Goal: Task Accomplishment & Management: Use online tool/utility

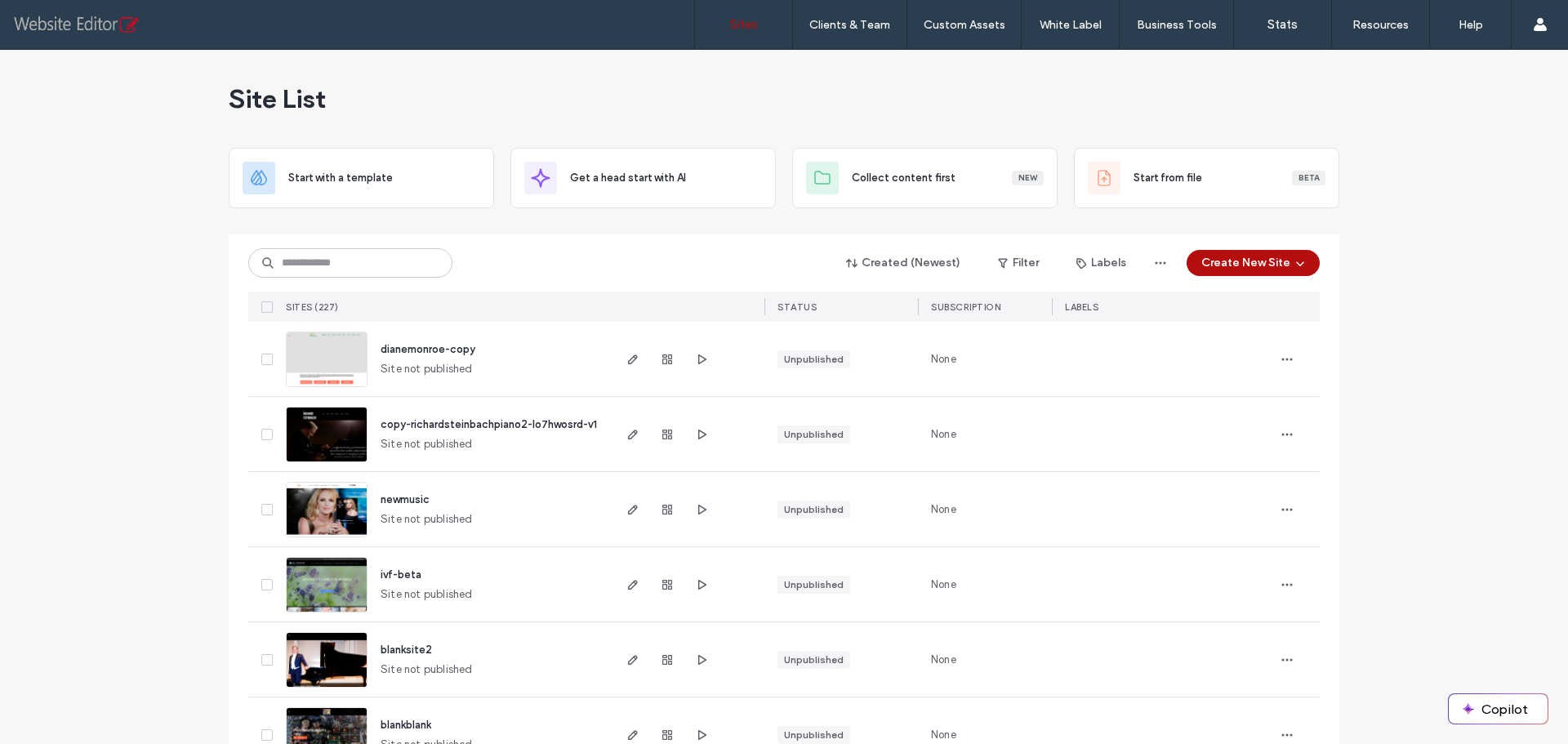
scroll to position [572, 0]
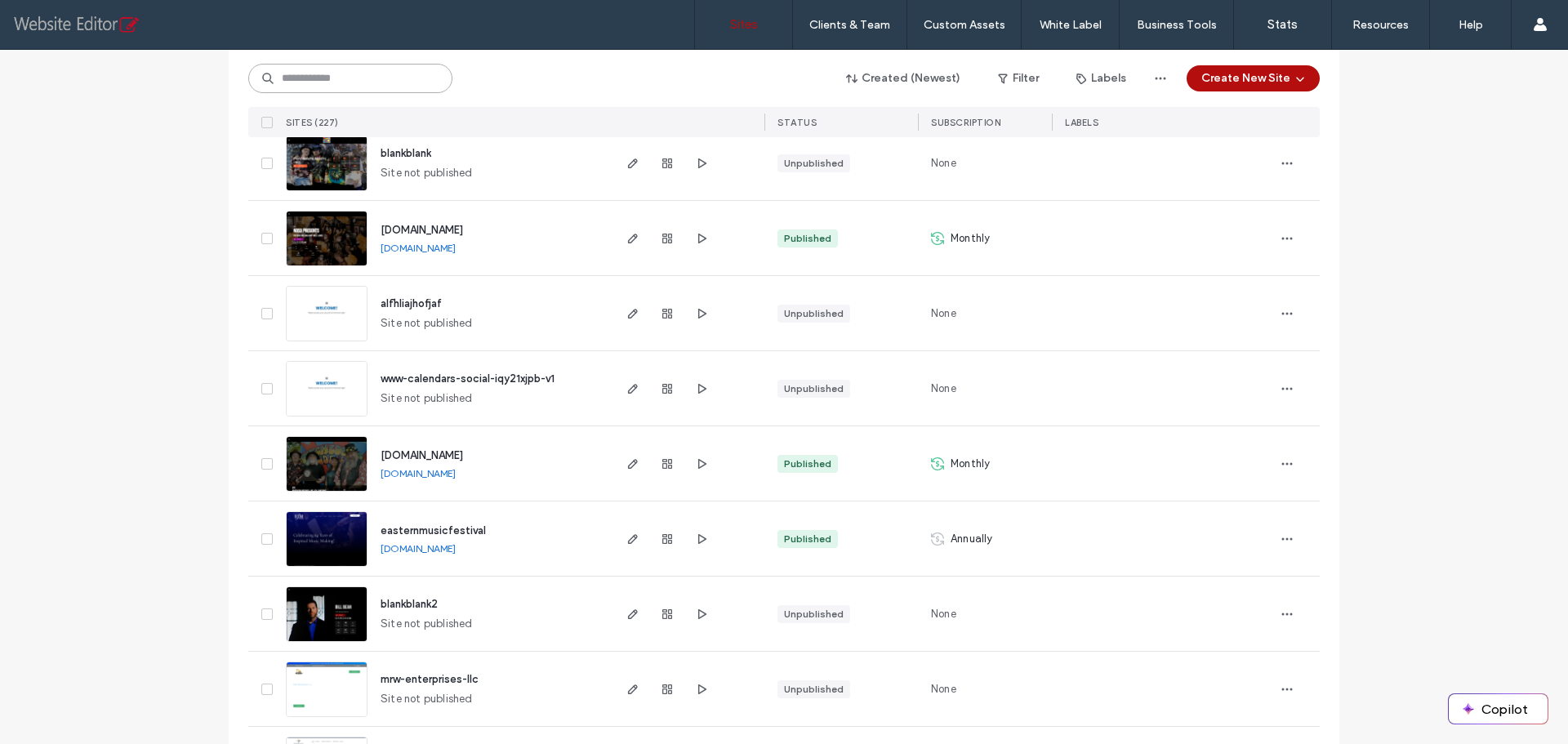
click at [377, 73] on input at bounding box center [350, 78] width 205 height 29
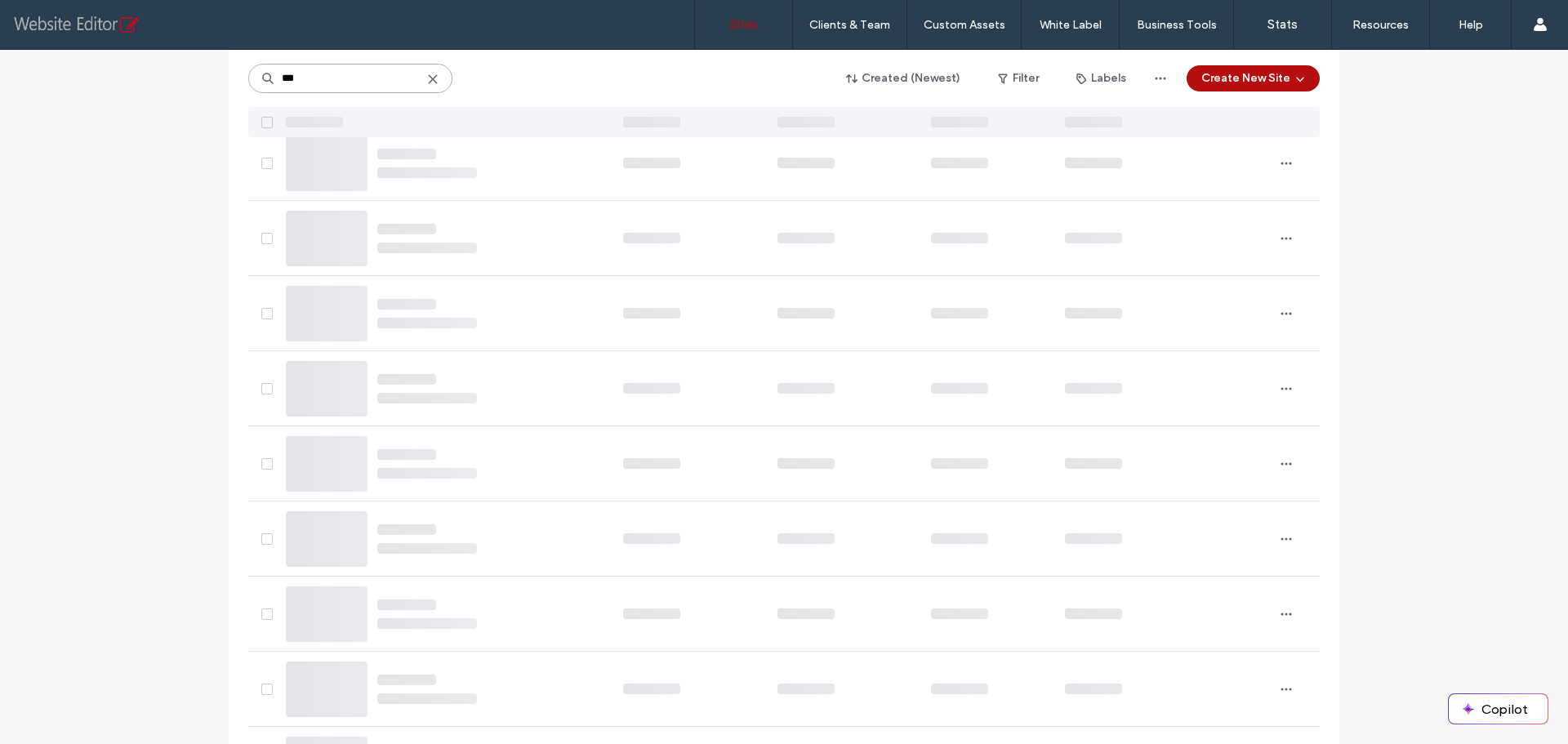
scroll to position [0, 0]
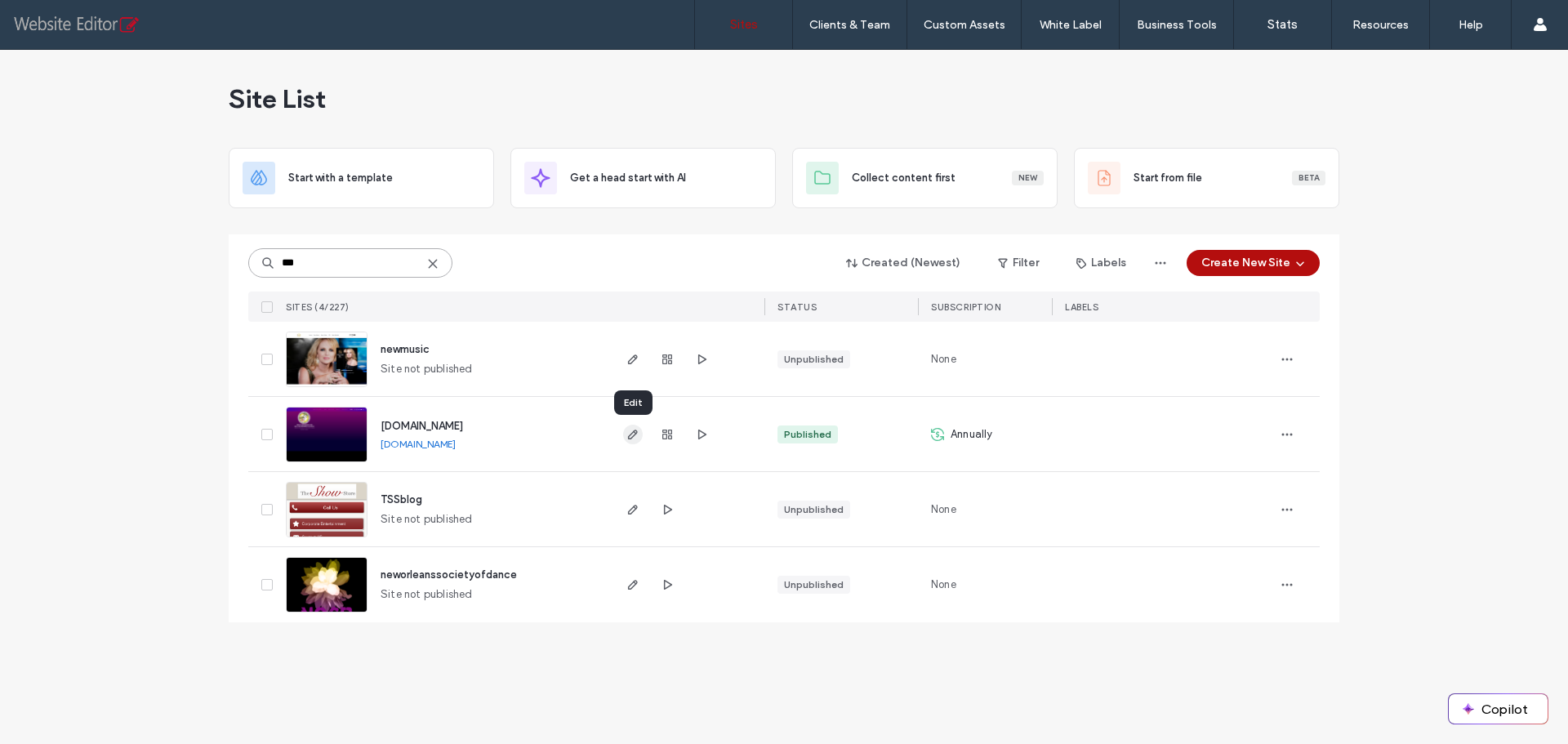
type input "***"
click at [636, 434] on use "button" at bounding box center [633, 434] width 9 height 9
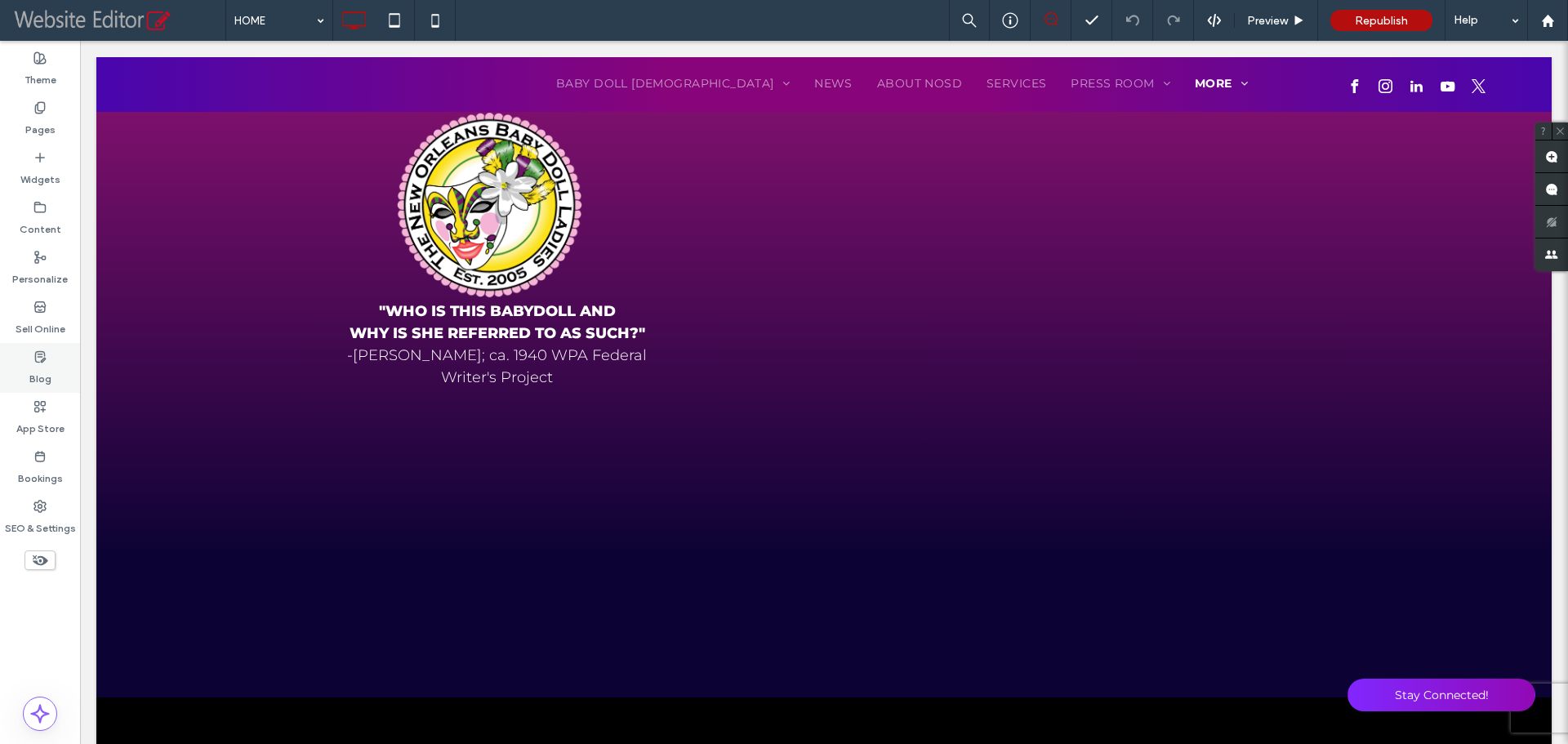
click at [35, 360] on use at bounding box center [39, 356] width 9 height 10
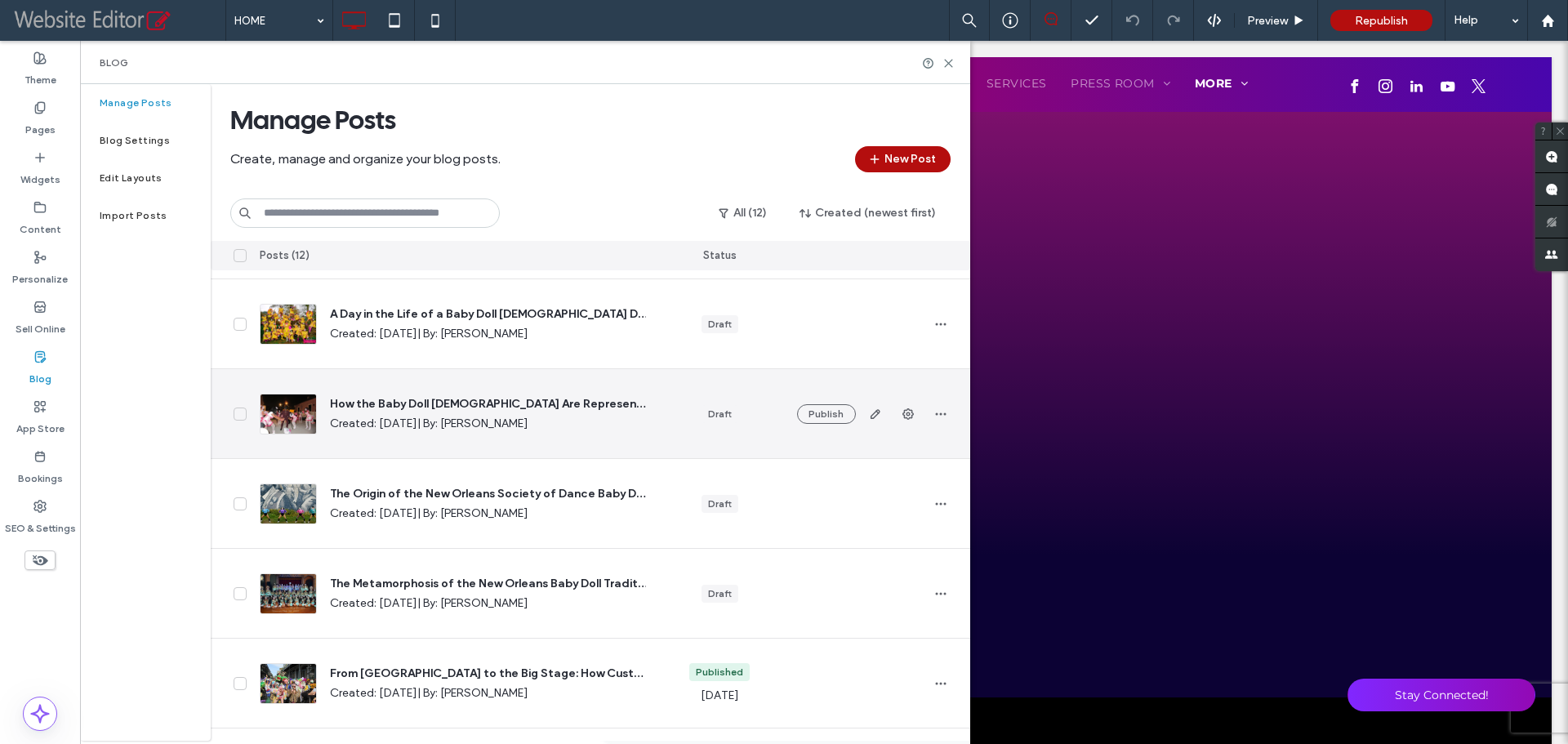
scroll to position [164, 0]
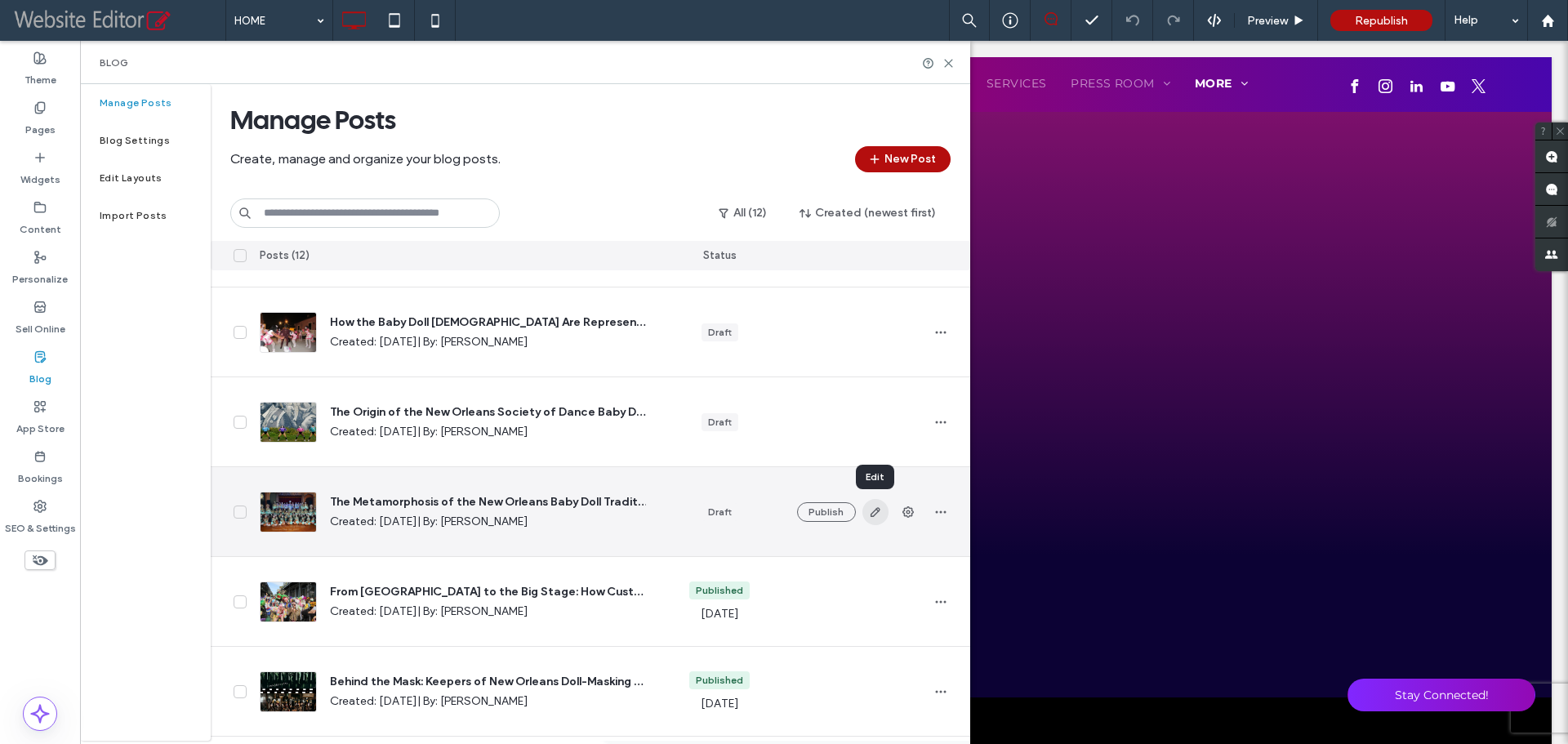
click at [873, 508] on icon "button" at bounding box center [875, 512] width 13 height 13
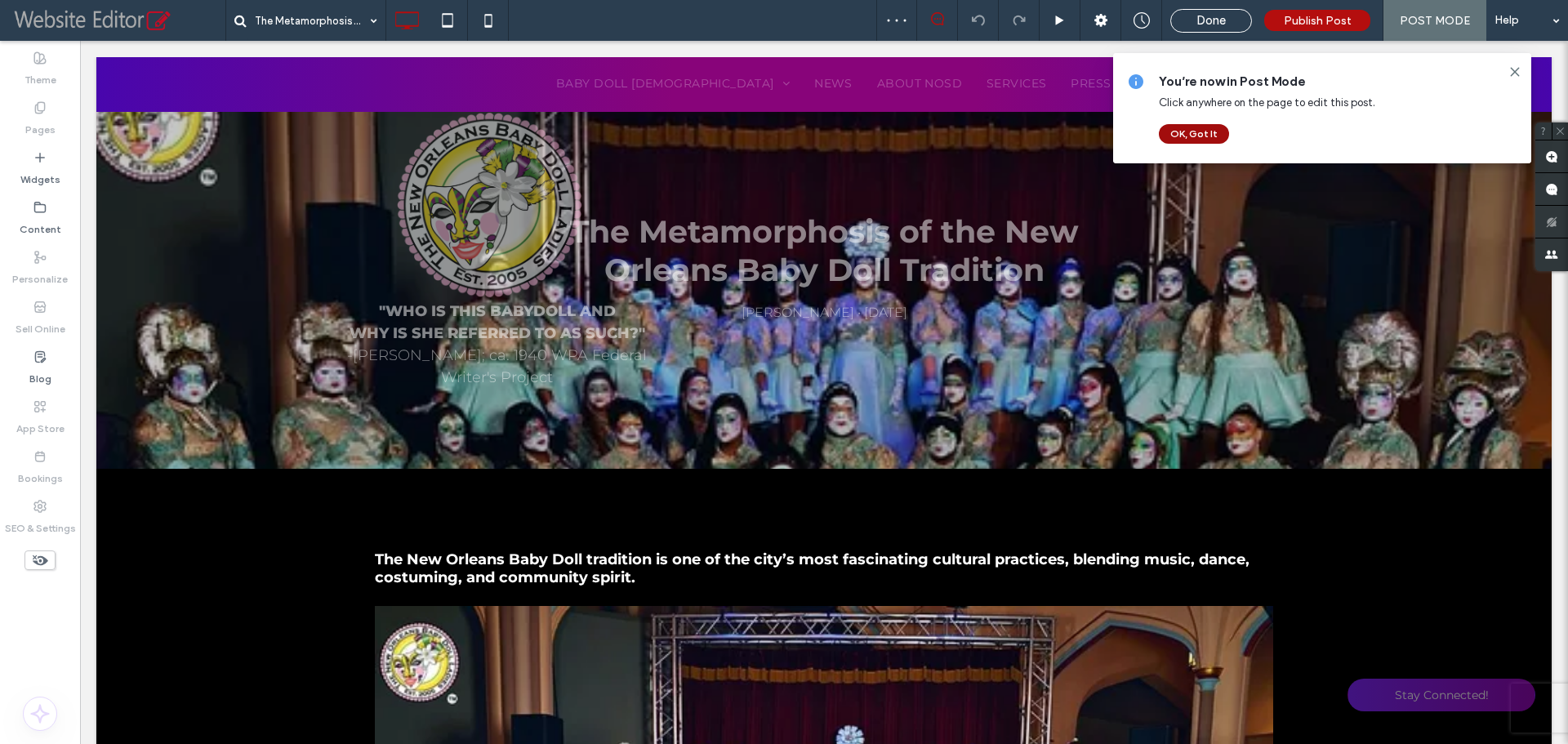
click at [1196, 133] on button "OK, Got It" at bounding box center [1194, 134] width 70 height 20
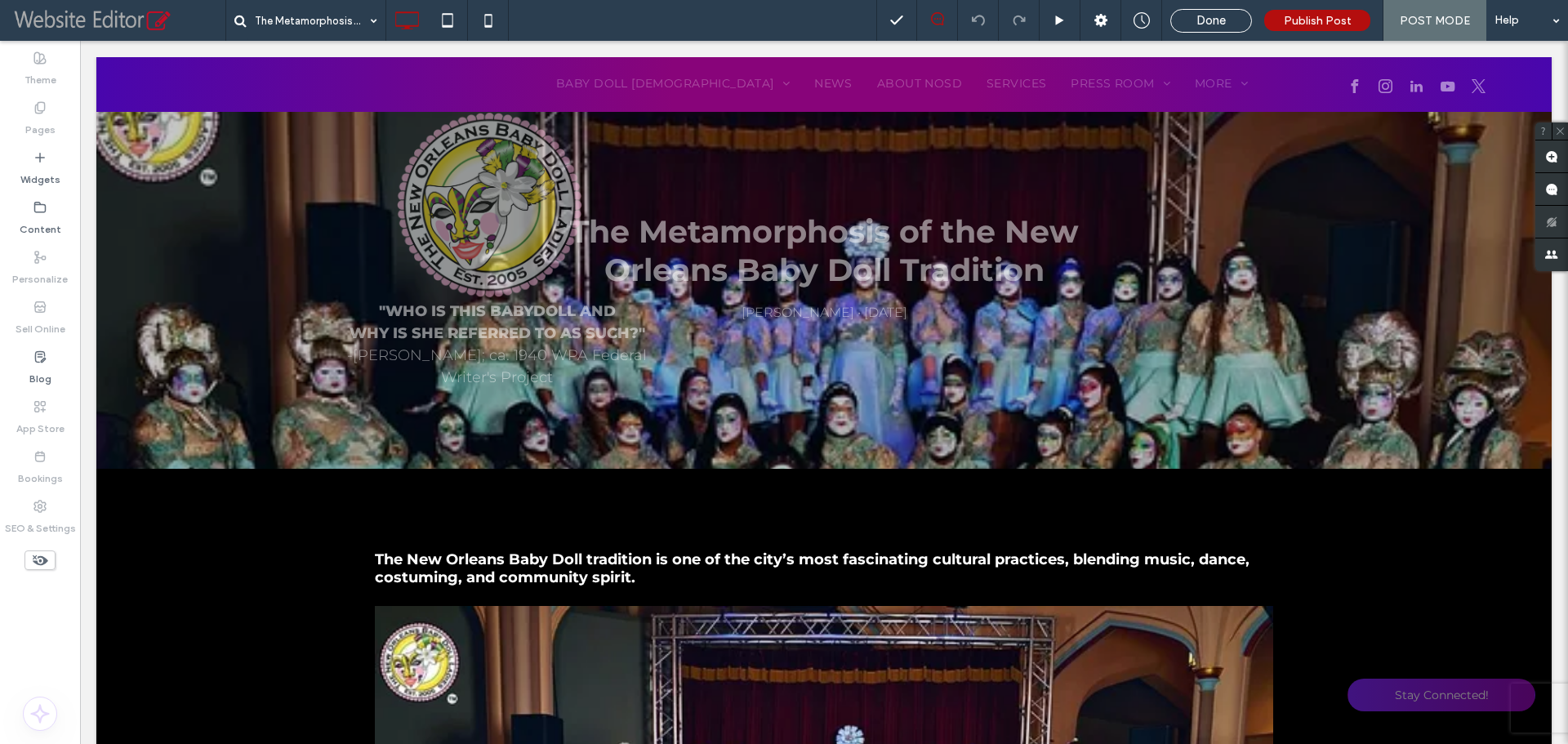
click at [1216, 26] on span "Done" at bounding box center [1211, 20] width 29 height 15
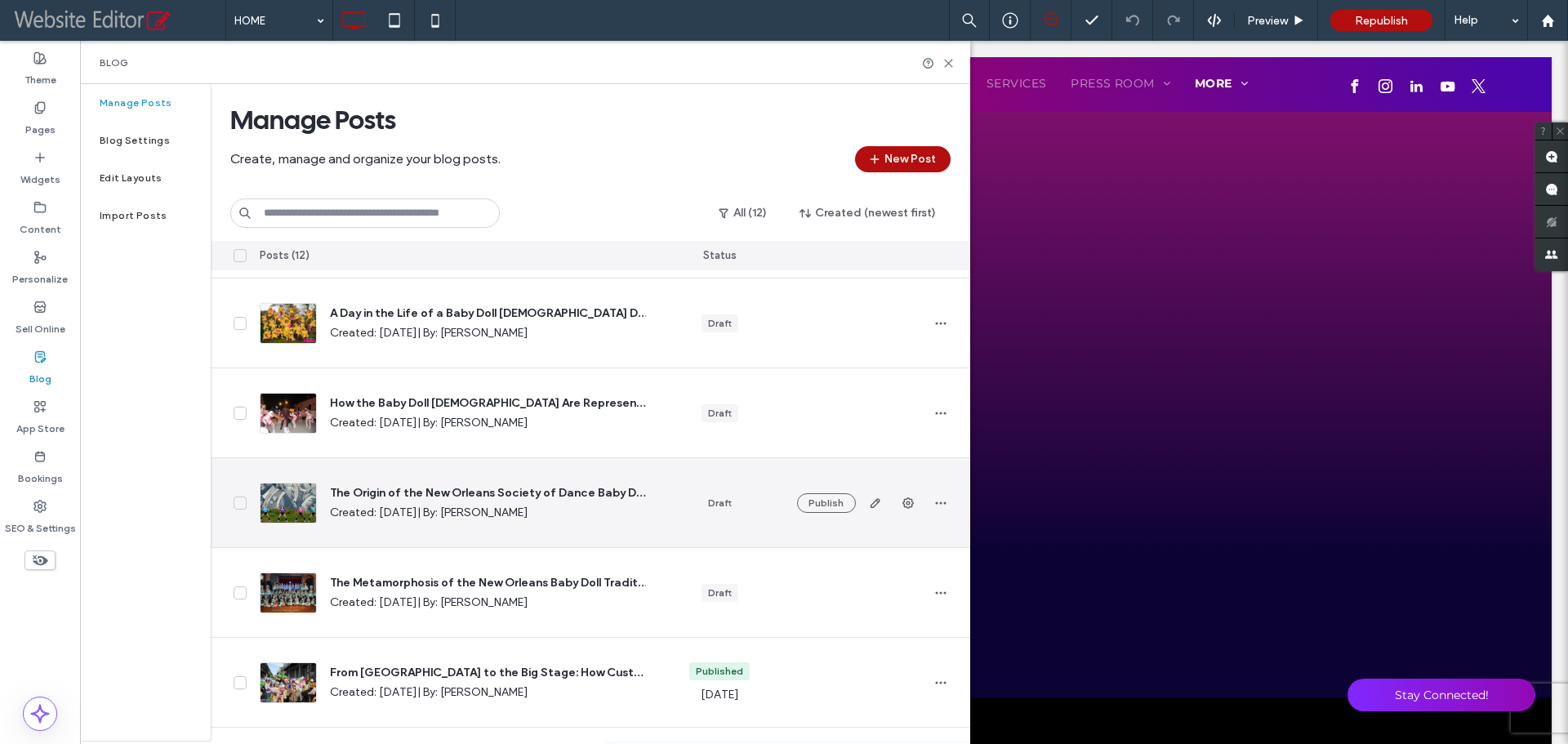
scroll to position [164, 0]
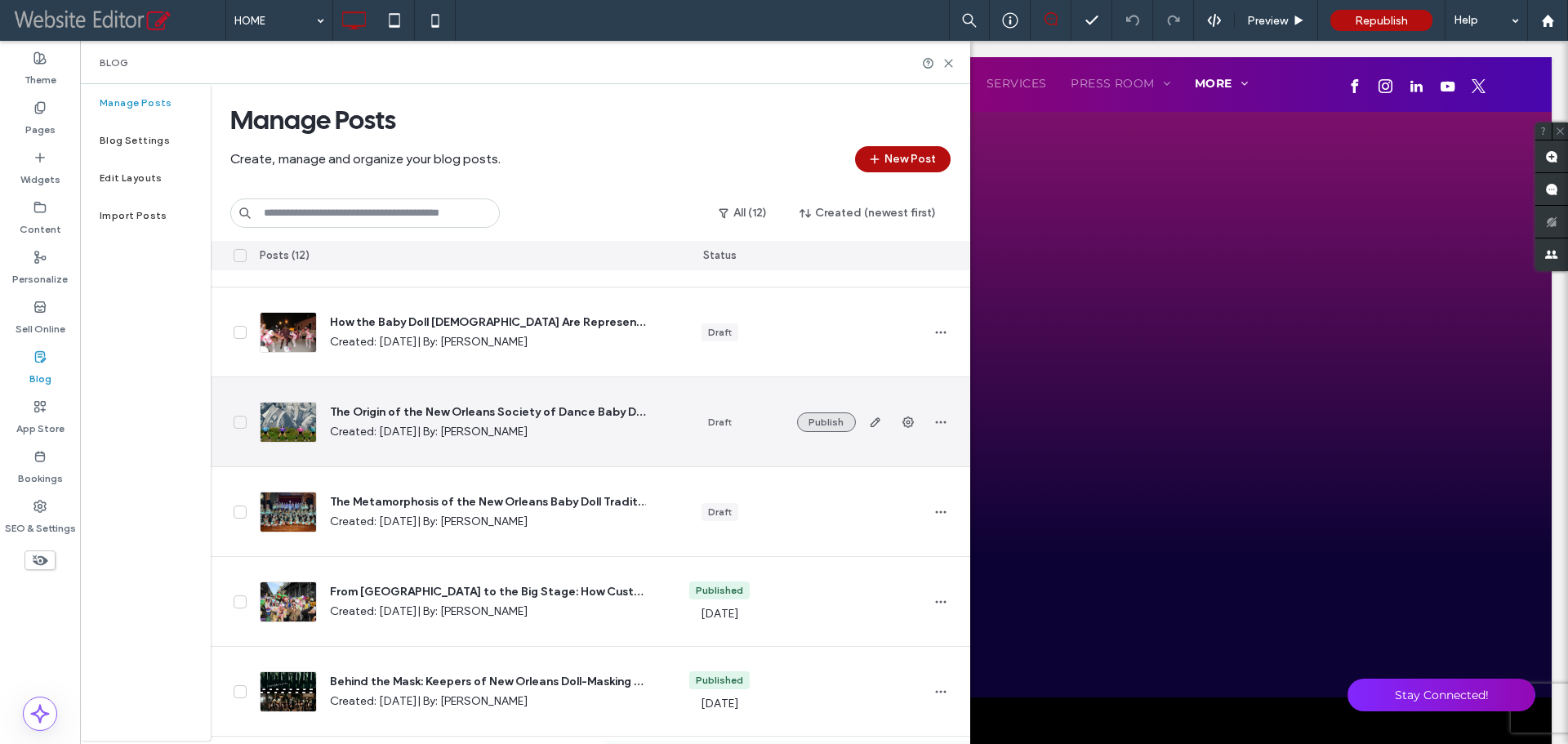
click at [838, 426] on button "Publish" at bounding box center [826, 422] width 59 height 20
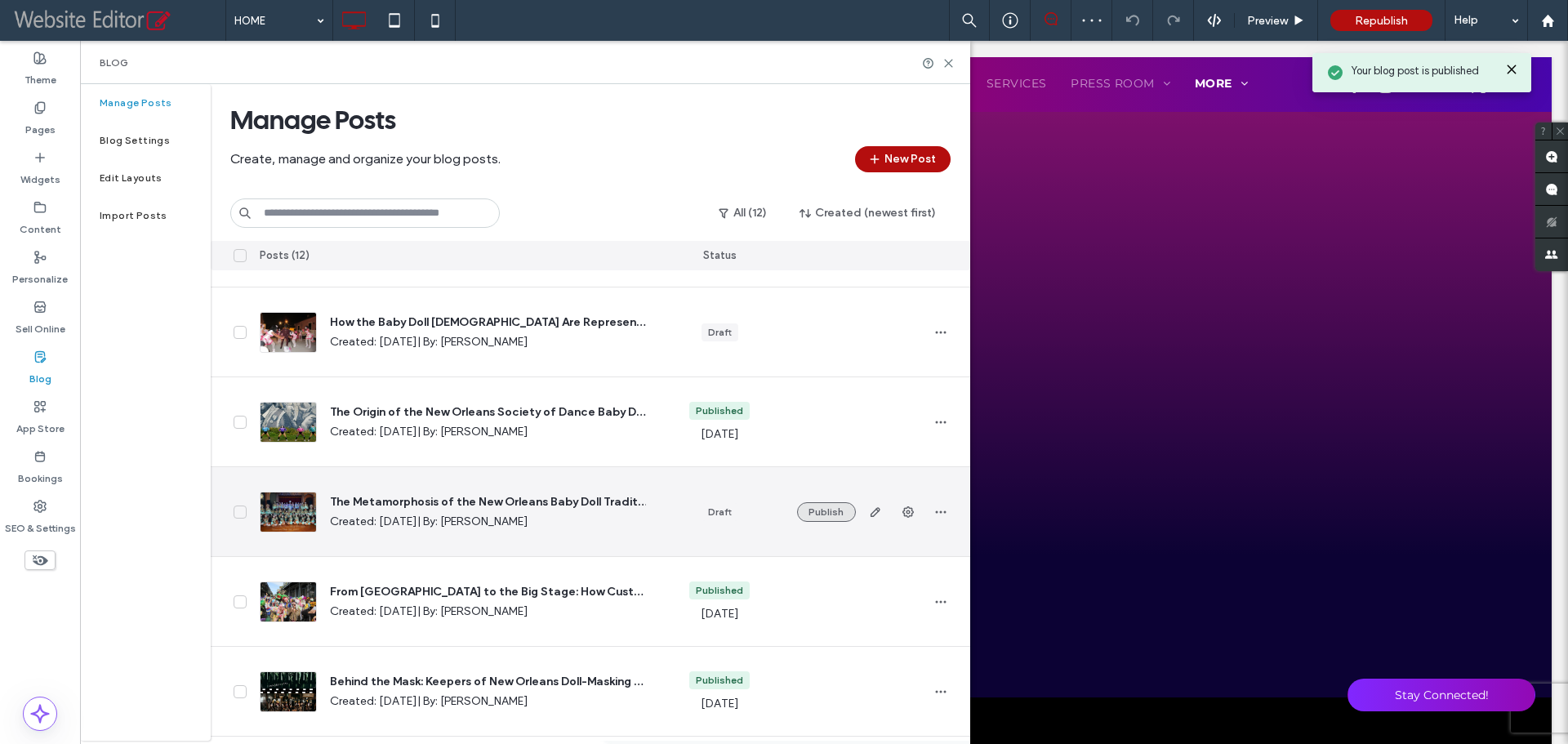
click at [834, 516] on button "Publish" at bounding box center [826, 512] width 59 height 20
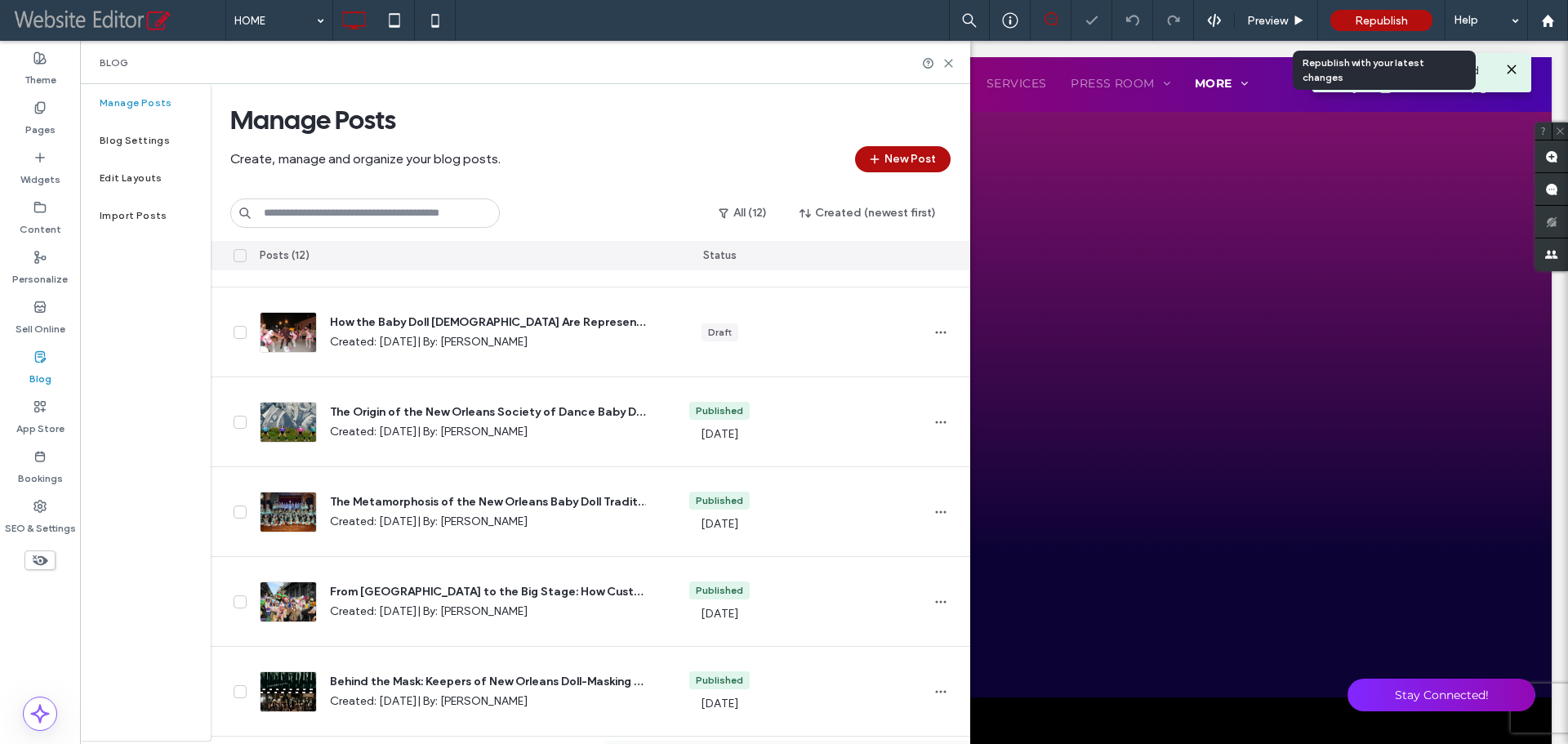
click at [1359, 17] on span "Republish" at bounding box center [1381, 21] width 53 height 14
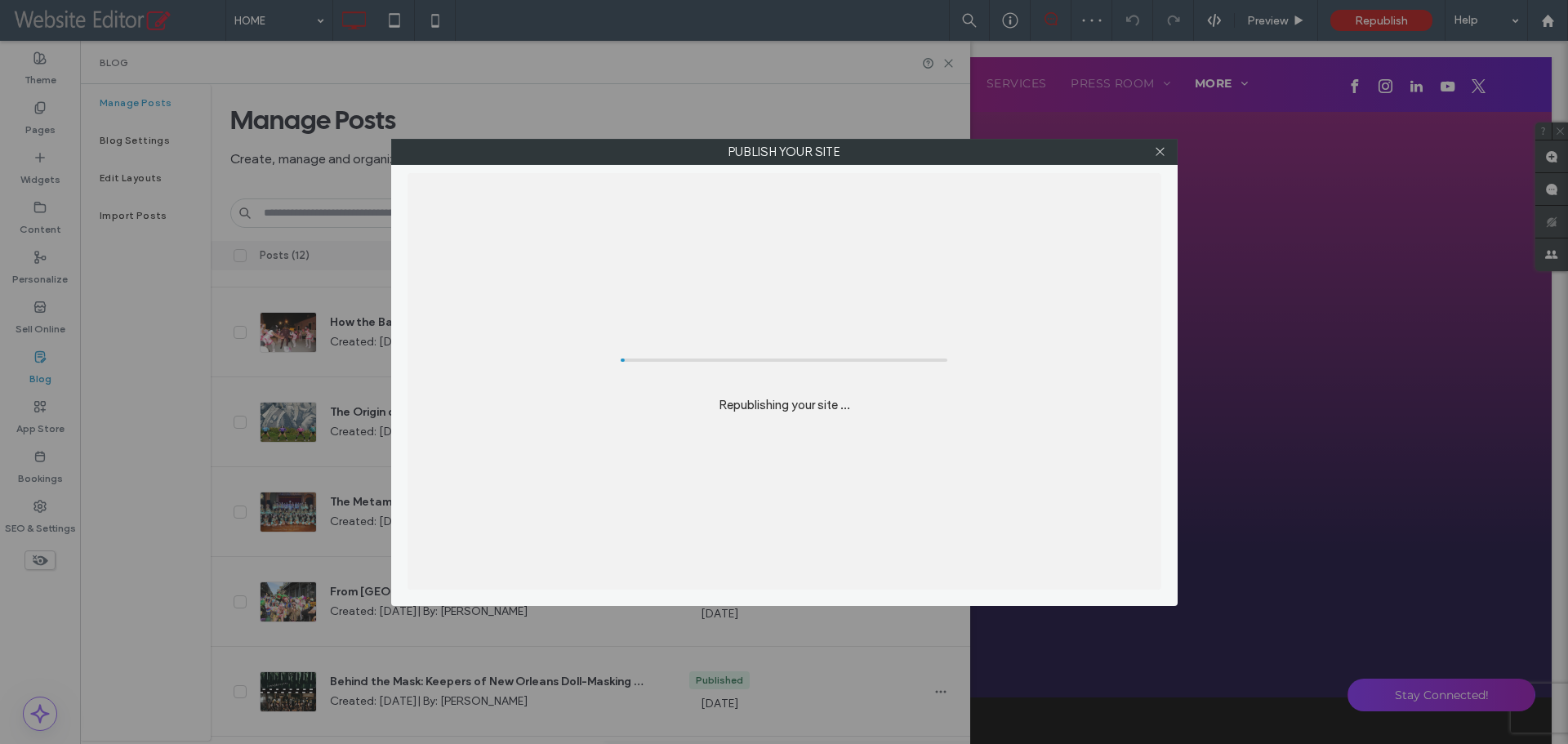
scroll to position [0, 0]
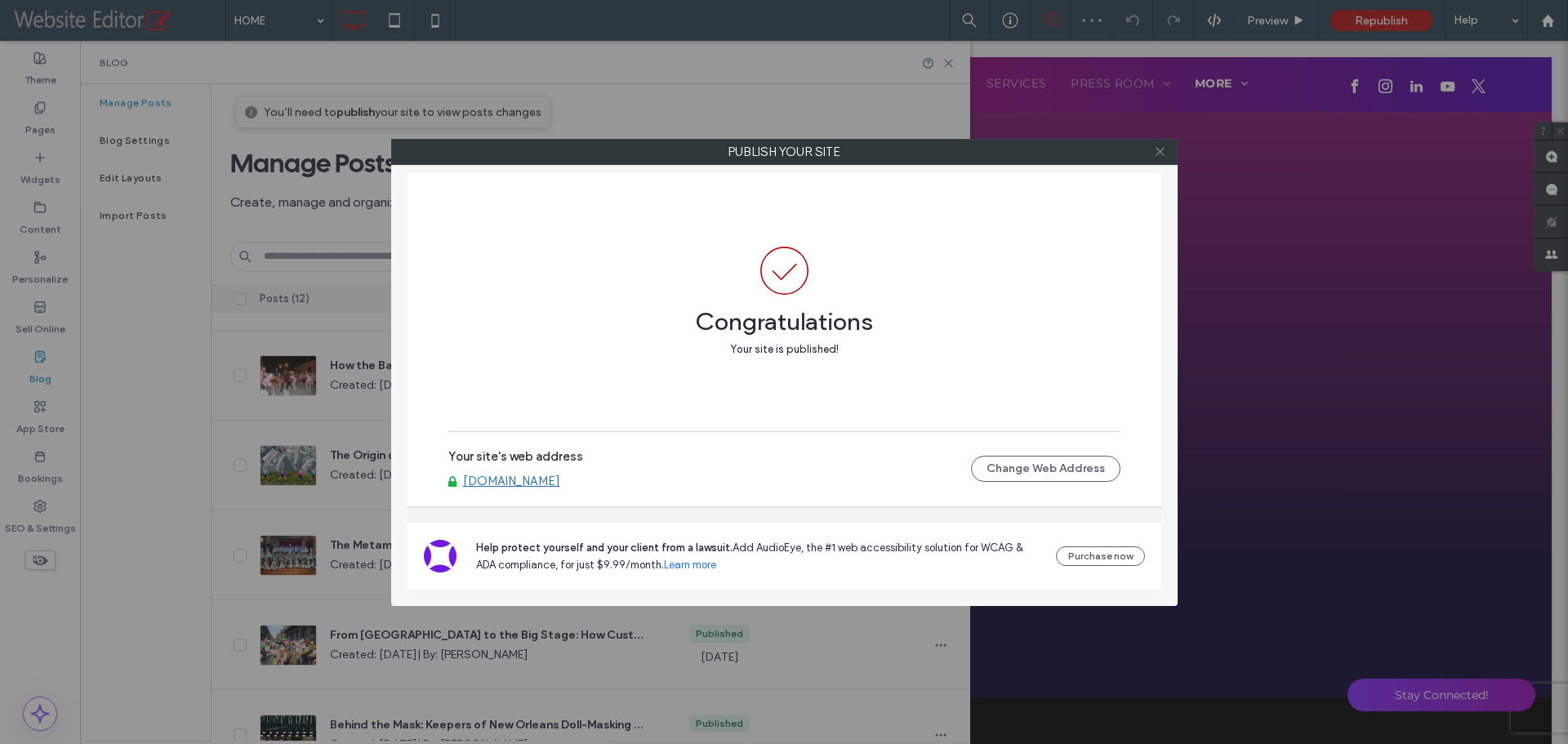
click at [1161, 154] on icon at bounding box center [1160, 152] width 12 height 12
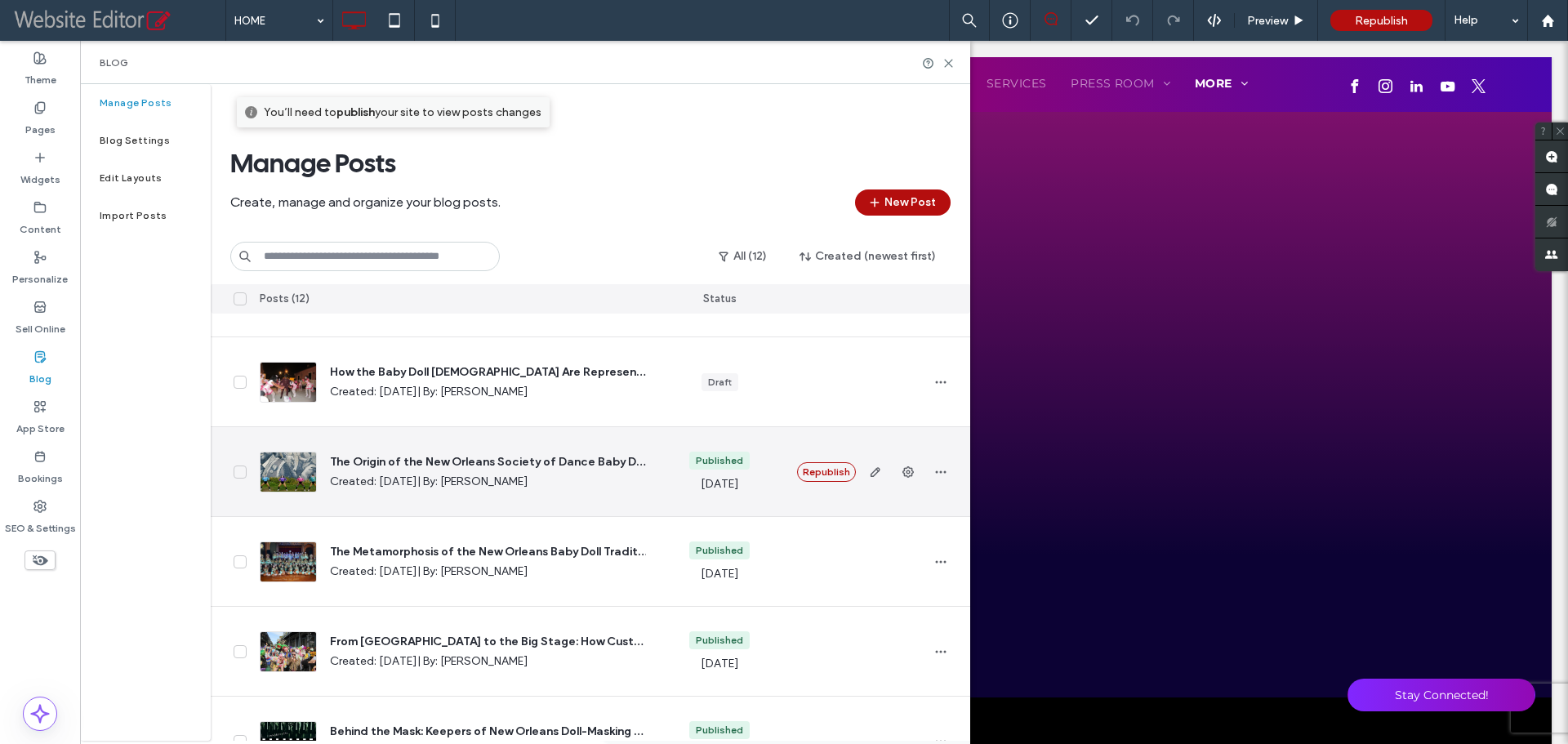
scroll to position [164, 0]
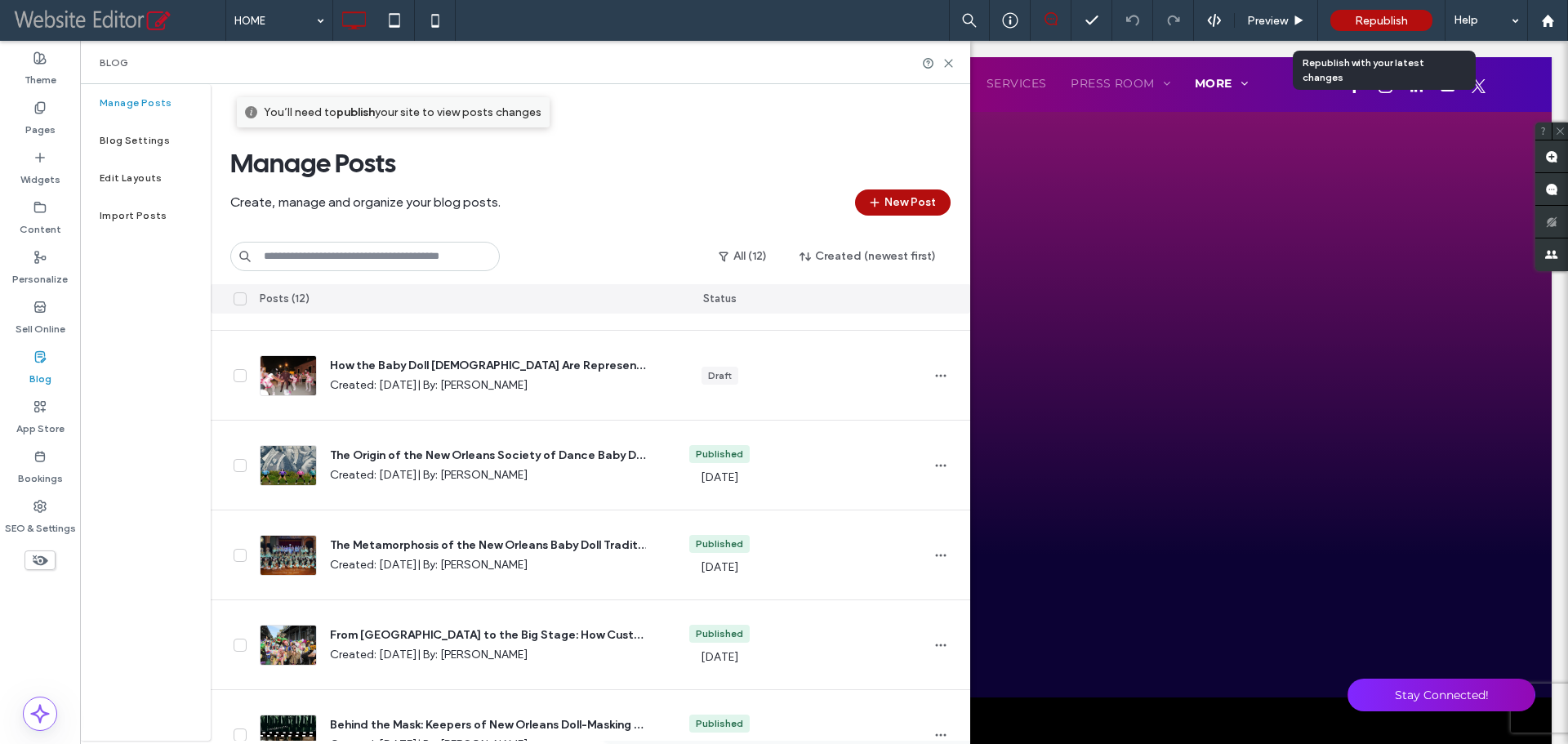
click at [1369, 22] on span "Republish" at bounding box center [1381, 21] width 53 height 14
